Goal: Task Accomplishment & Management: Manage account settings

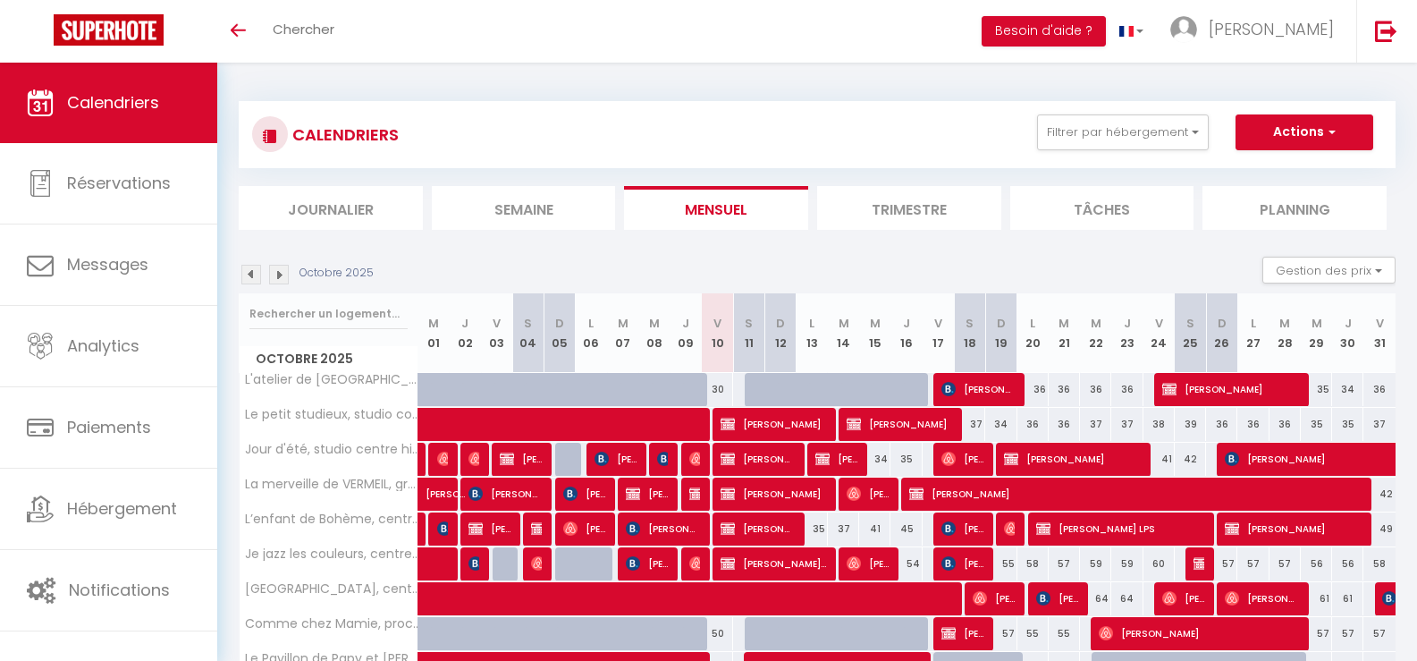
click at [532, 207] on li "Semaine" at bounding box center [524, 208] width 184 height 44
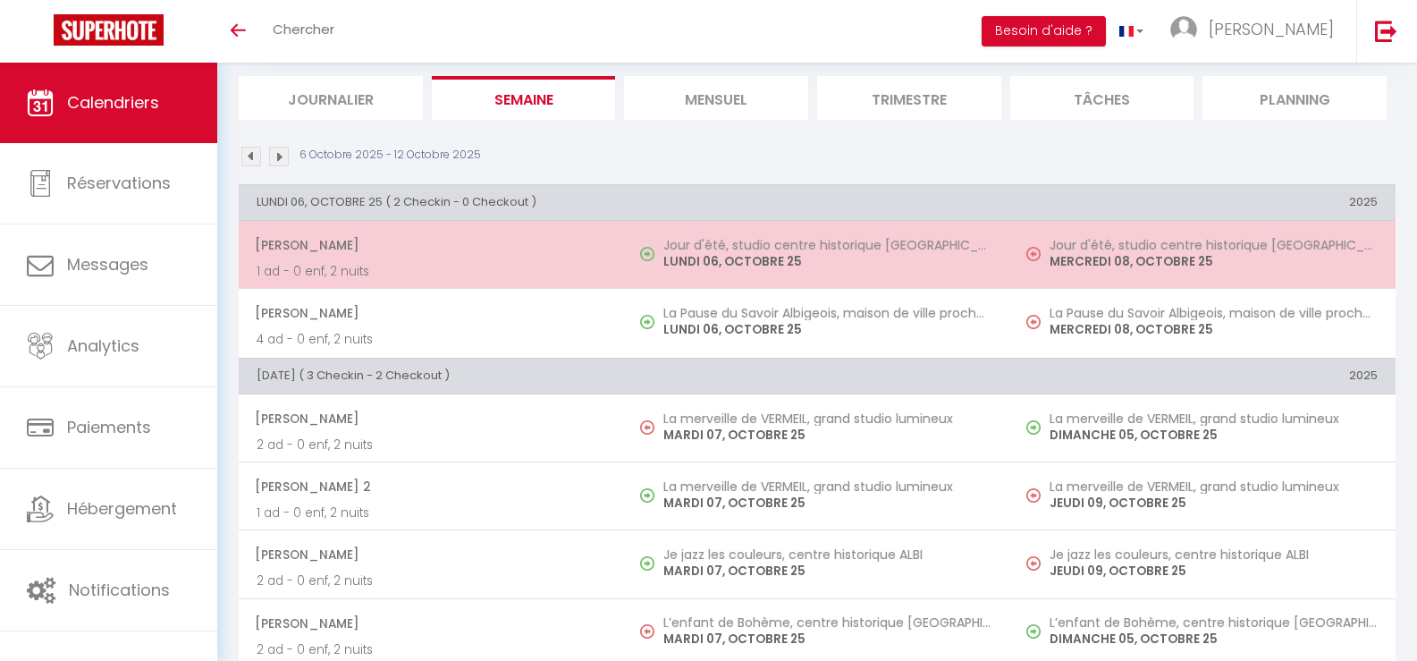
scroll to position [89, 0]
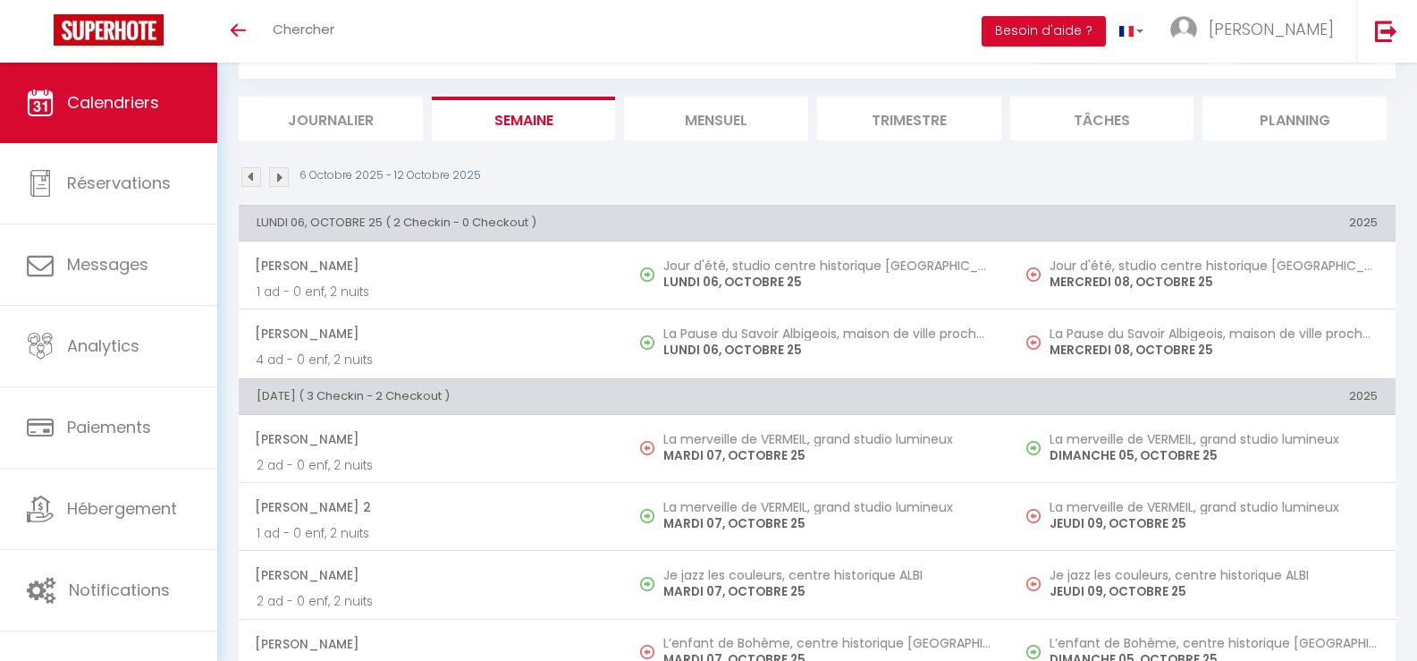
click at [283, 178] on img at bounding box center [279, 177] width 20 height 20
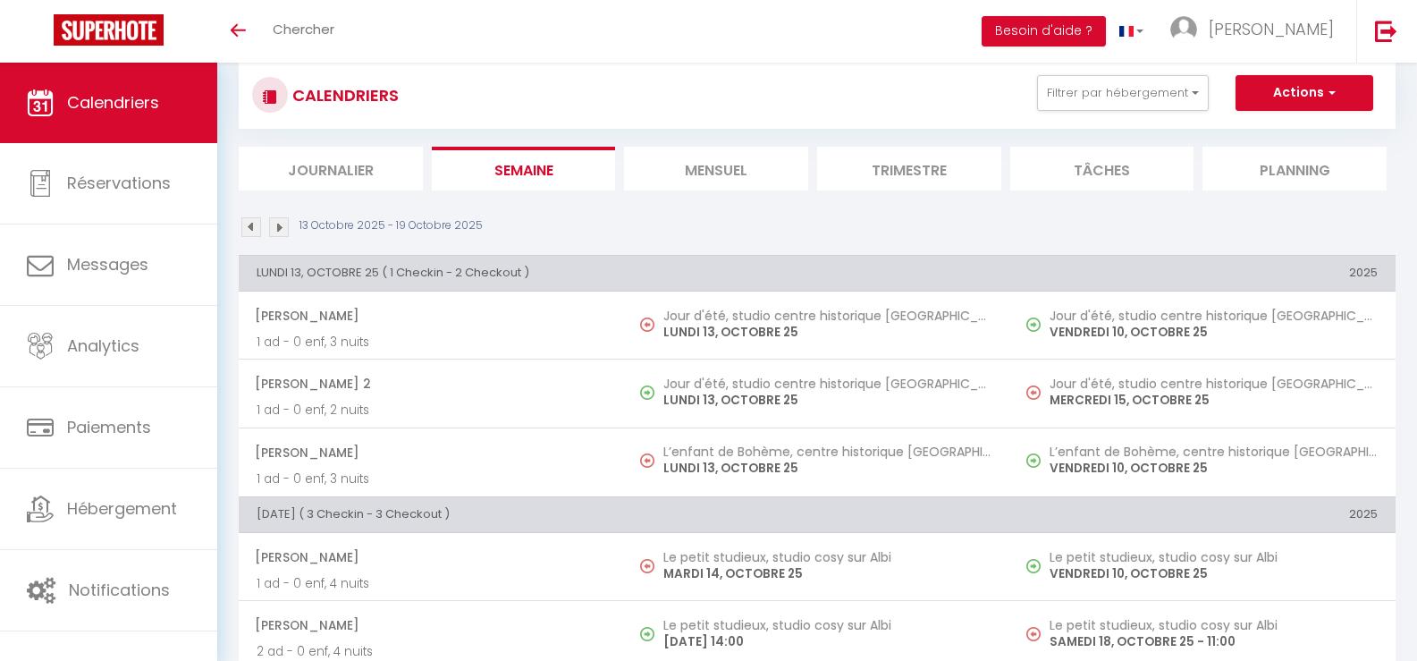
scroll to position [0, 0]
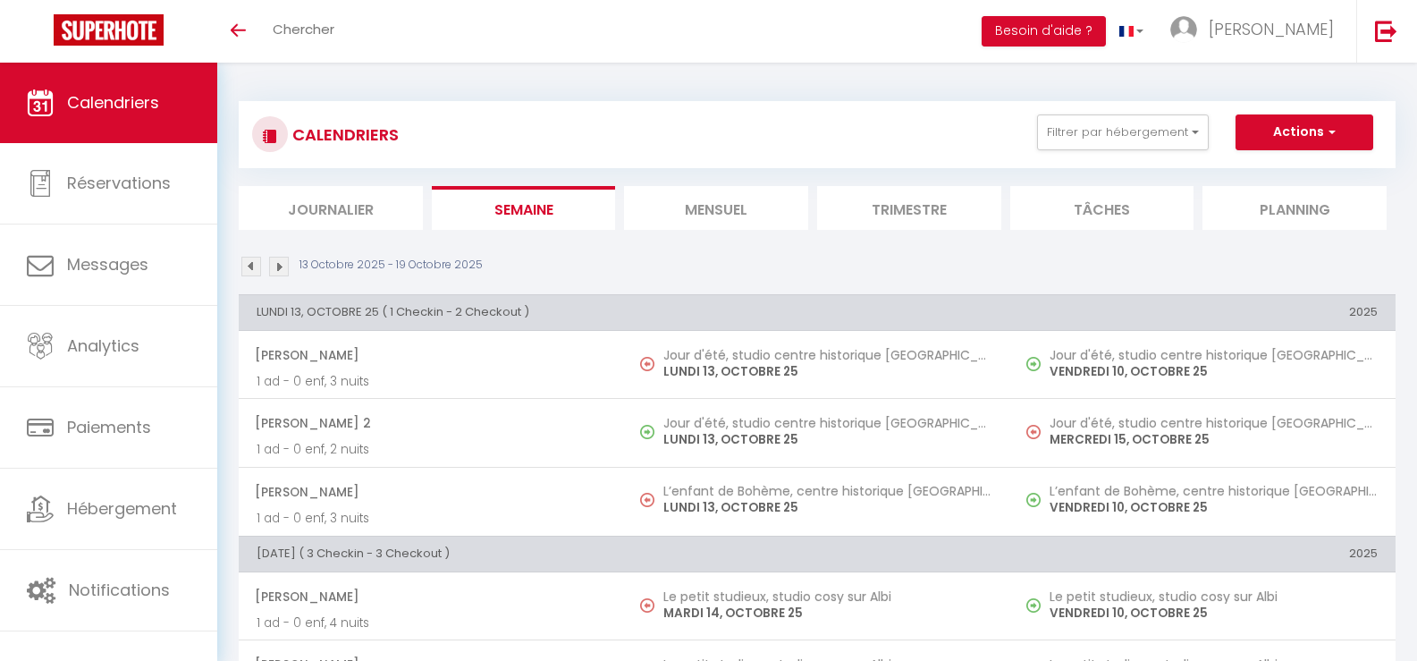
click at [728, 197] on li "Mensuel" at bounding box center [716, 208] width 184 height 44
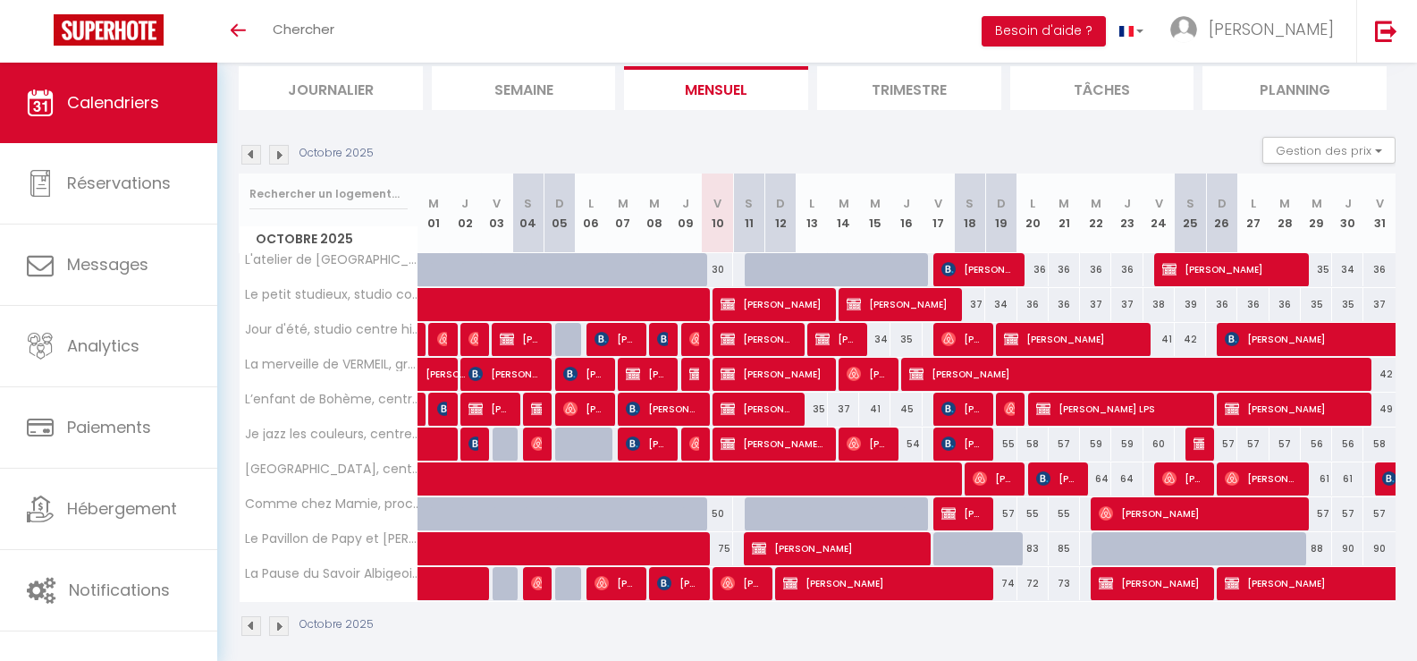
scroll to position [135, 0]
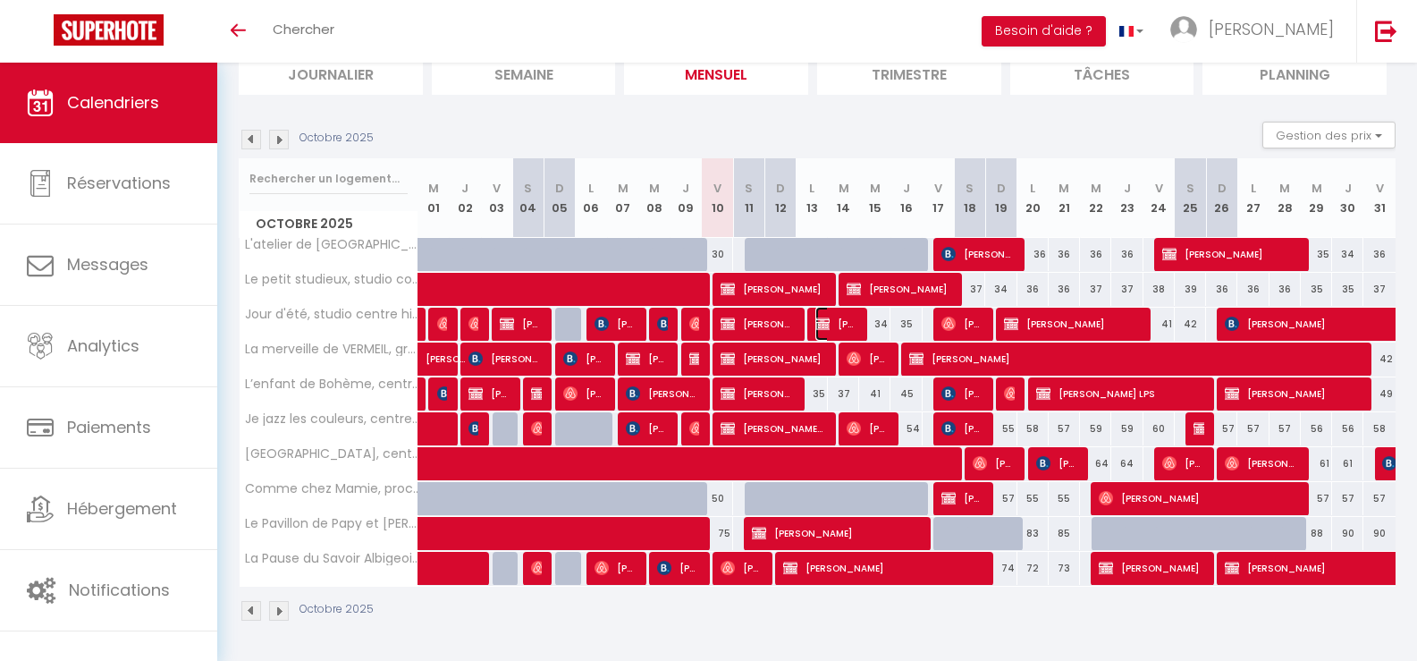
click at [837, 319] on span "[PERSON_NAME] 2" at bounding box center [837, 324] width 42 height 34
select select "OK"
select select "KO"
select select "0"
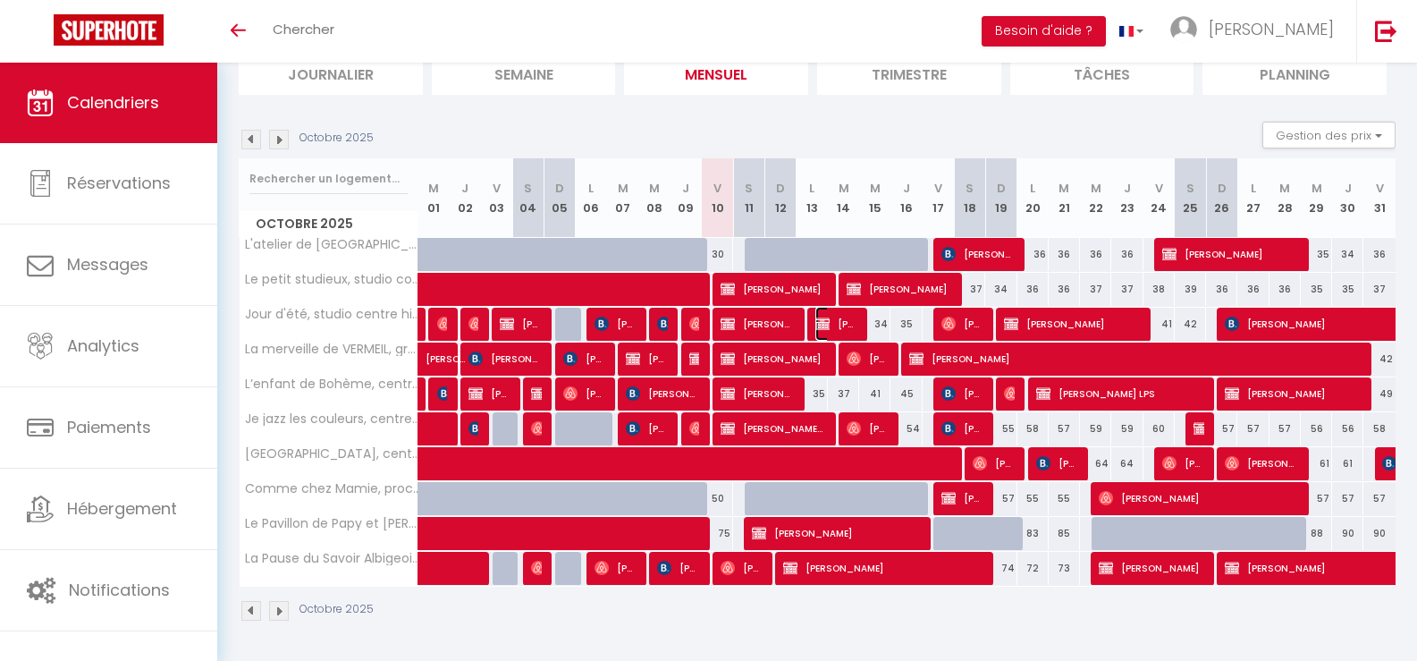
select select "1"
select select
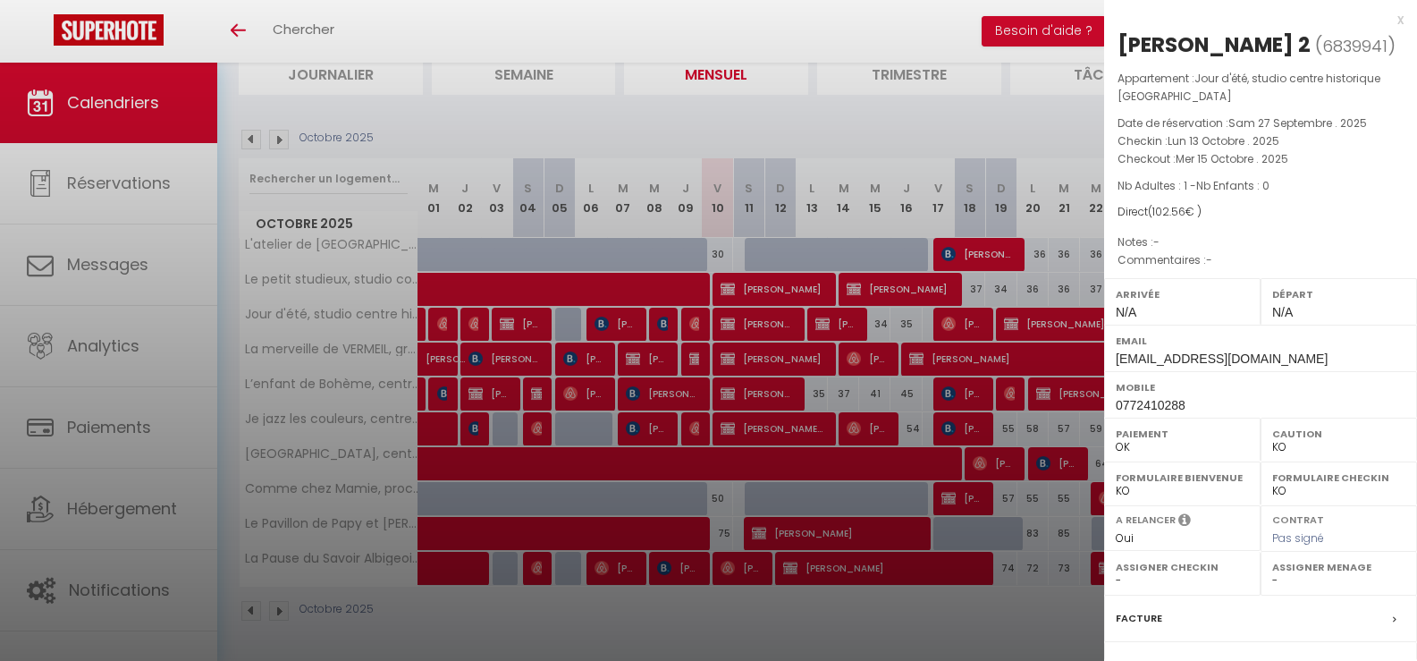
click at [1385, 21] on div "x" at bounding box center [1254, 19] width 300 height 21
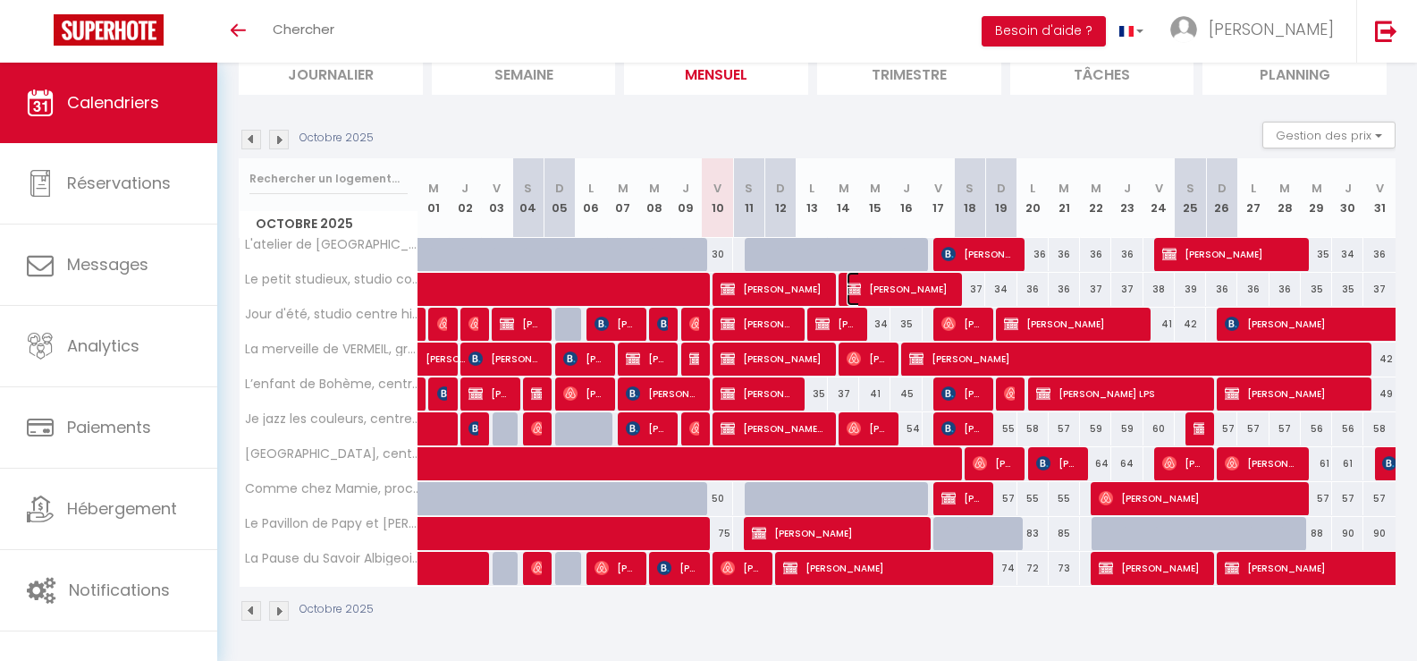
click at [905, 290] on span "[PERSON_NAME]" at bounding box center [899, 289] width 105 height 34
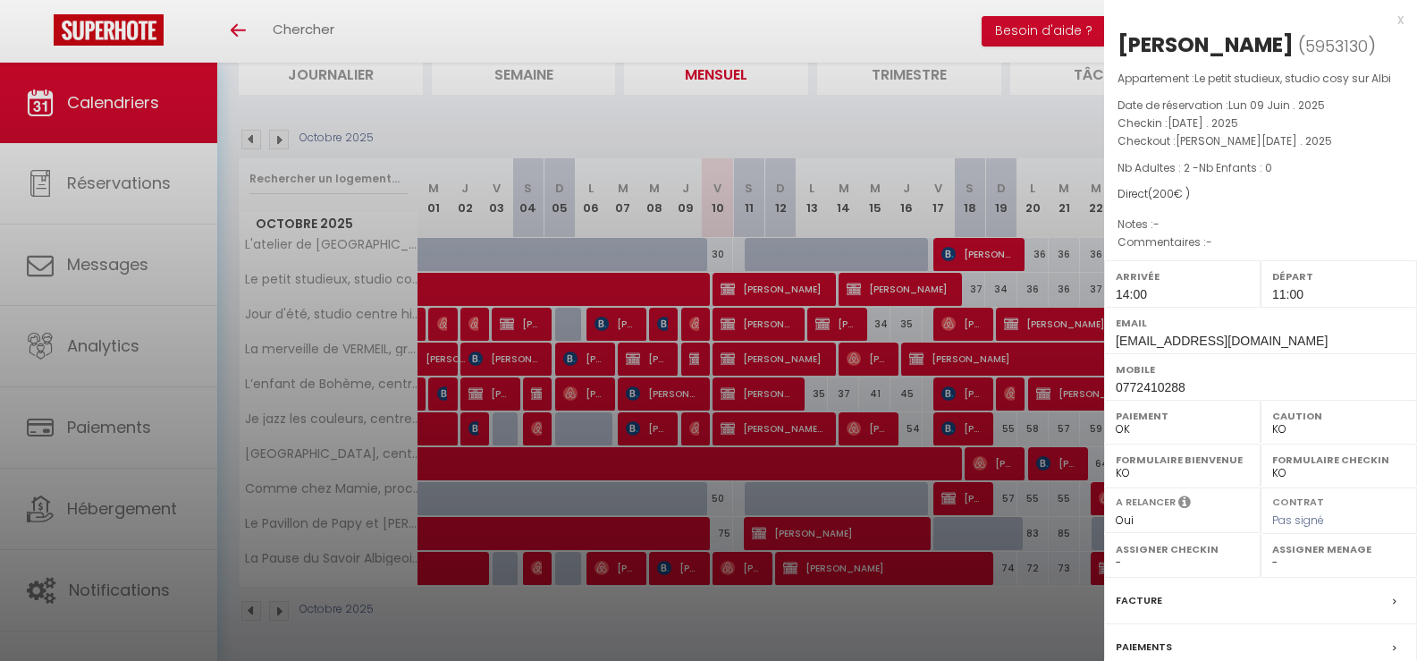
drag, startPoint x: 1384, startPoint y: 14, endPoint x: 1378, endPoint y: 23, distance: 10.9
click at [1383, 17] on div "x" at bounding box center [1254, 19] width 300 height 21
